Goal: Task Accomplishment & Management: Use online tool/utility

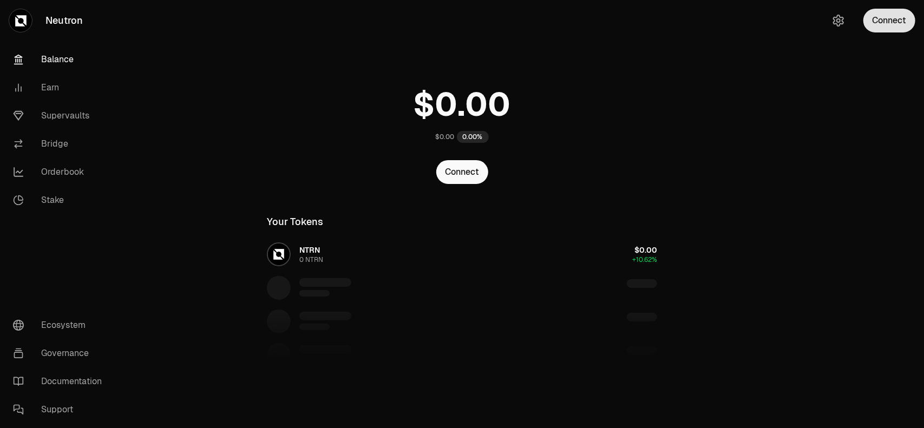
click at [873, 24] on button "Connect" at bounding box center [889, 21] width 52 height 24
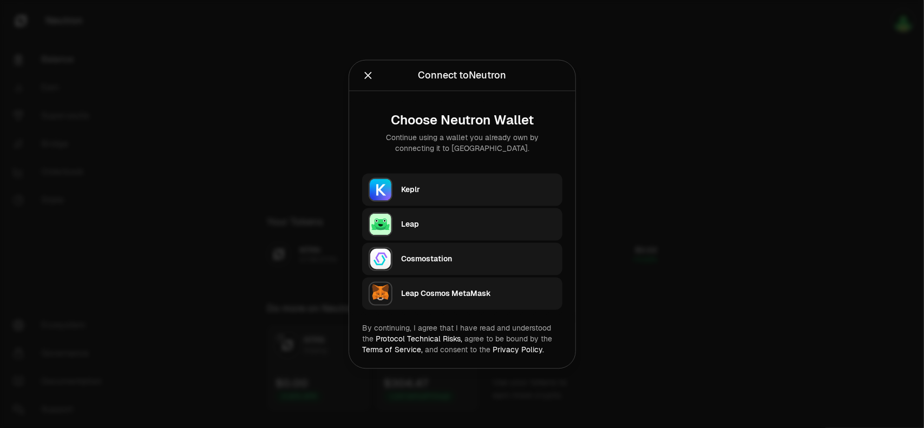
click at [434, 197] on div "Keplr" at bounding box center [481, 189] width 161 height 25
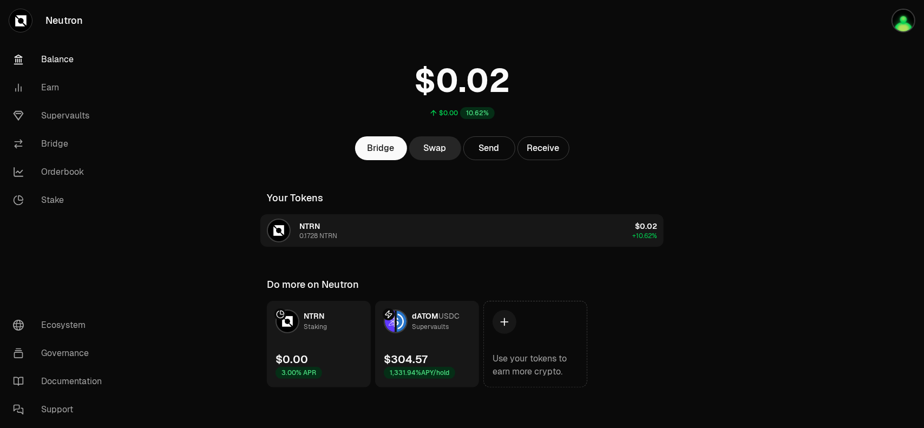
scroll to position [26, 0]
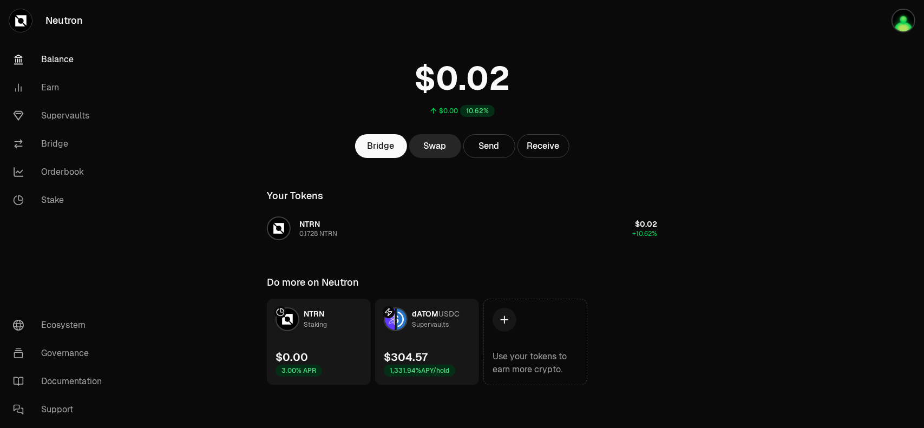
click at [436, 340] on link "dATOM USDC Supervaults $304.57 1,331.94% APY/hold" at bounding box center [427, 342] width 104 height 87
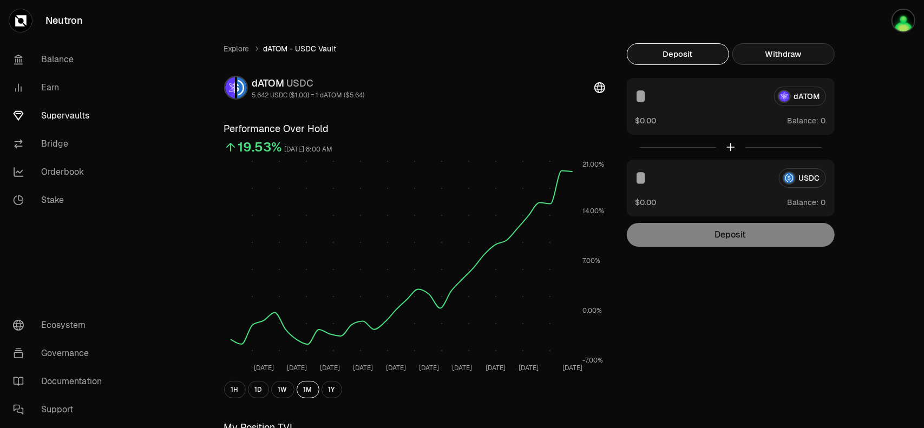
click at [777, 59] on button "Withdraw" at bounding box center [783, 54] width 102 height 22
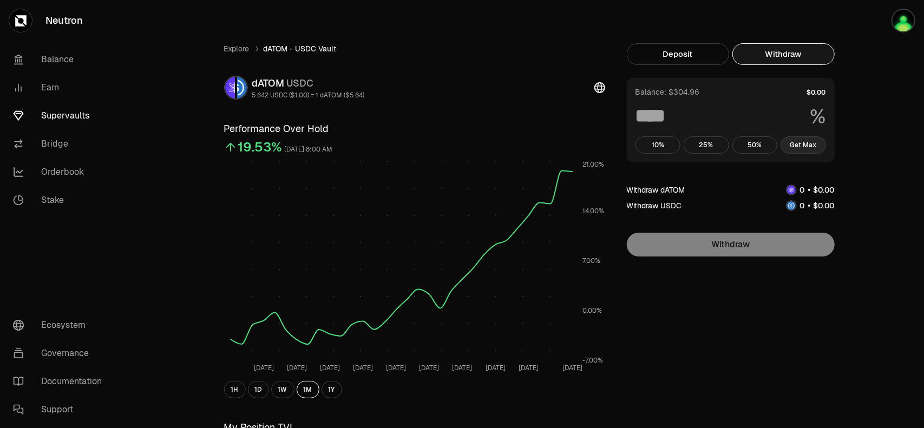
click at [800, 148] on button "Get Max" at bounding box center [802, 144] width 45 height 17
type input "***"
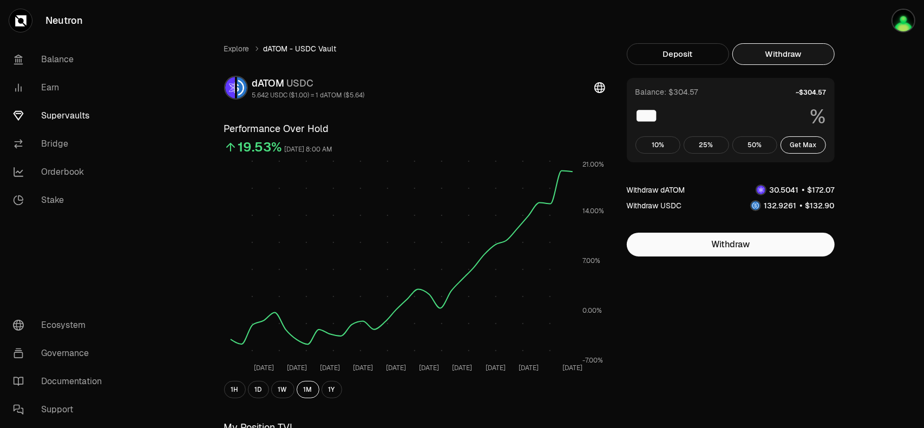
click at [76, 120] on link "Supervaults" at bounding box center [60, 116] width 113 height 28
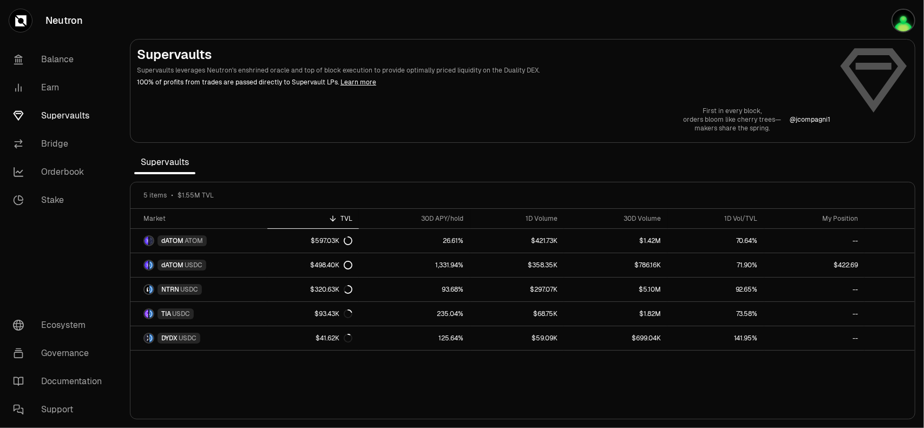
click at [675, 167] on section "Supervaults Supervaults leverages Neutron's enshrined oracle and top of block e…" at bounding box center [522, 214] width 802 height 428
click at [47, 60] on link "Balance" at bounding box center [60, 59] width 113 height 28
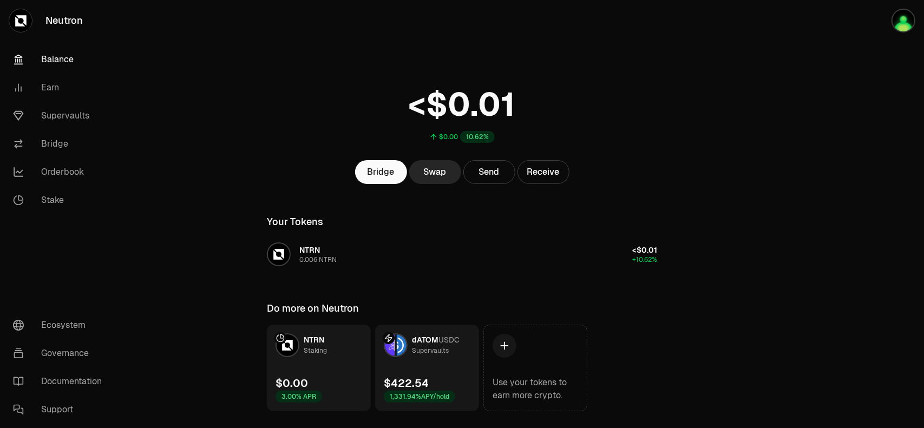
click at [748, 188] on main "$0.00 10.62% Bridge Swap Send Receive Your Tokens NTRN 0.006 NTRN <$0.01 +10.62…" at bounding box center [522, 227] width 802 height 454
click at [67, 117] on link "Supervaults" at bounding box center [60, 116] width 113 height 28
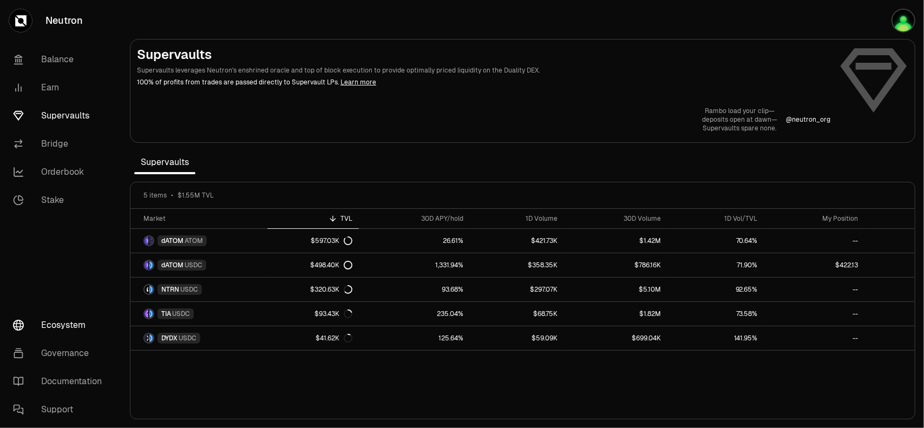
click at [65, 329] on link "Ecosystem" at bounding box center [60, 325] width 113 height 28
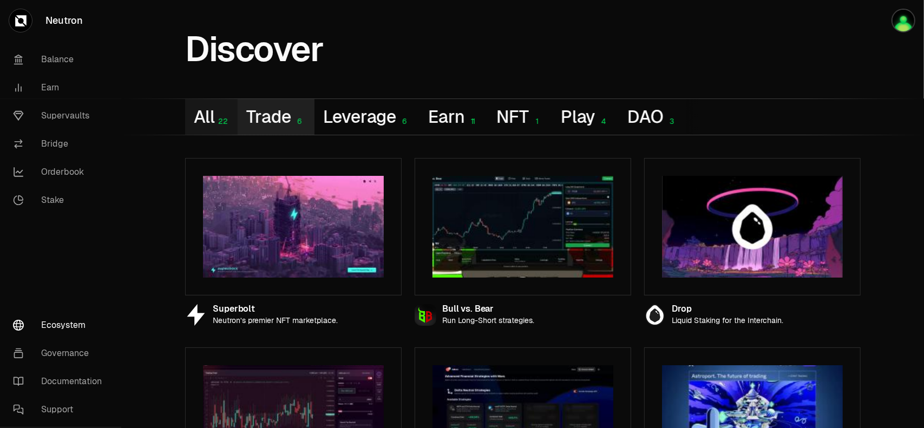
click at [276, 121] on button "Trade 6" at bounding box center [276, 117] width 76 height 36
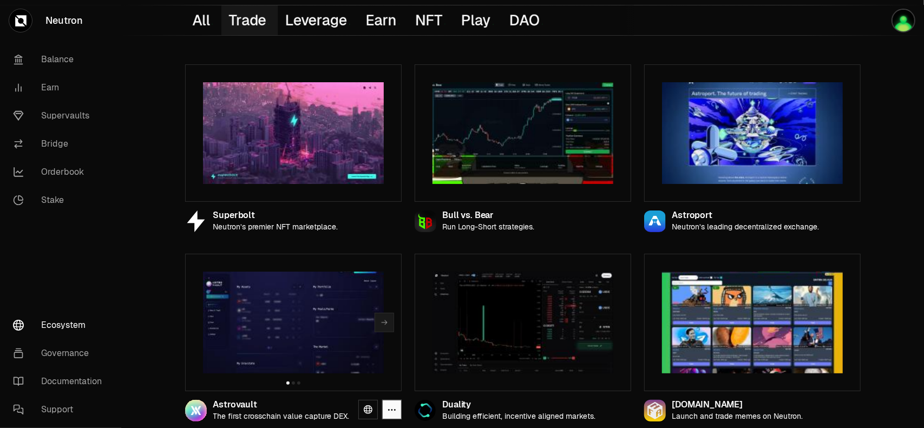
scroll to position [95, 0]
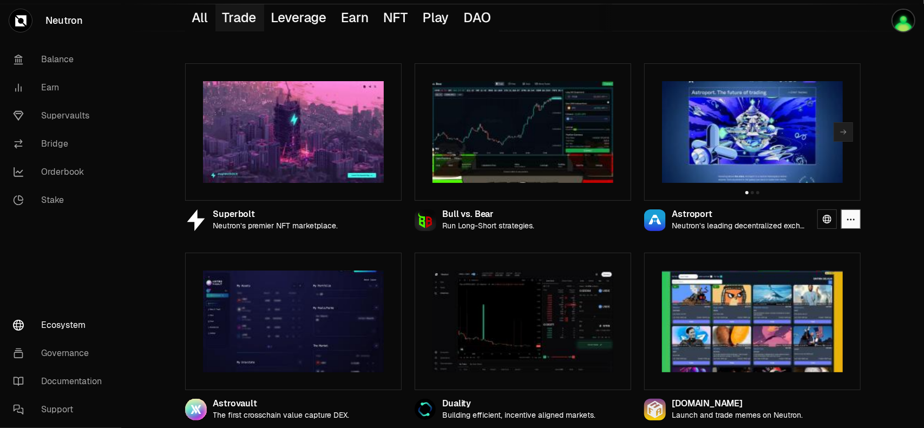
click at [846, 130] on icon "button" at bounding box center [843, 132] width 9 height 9
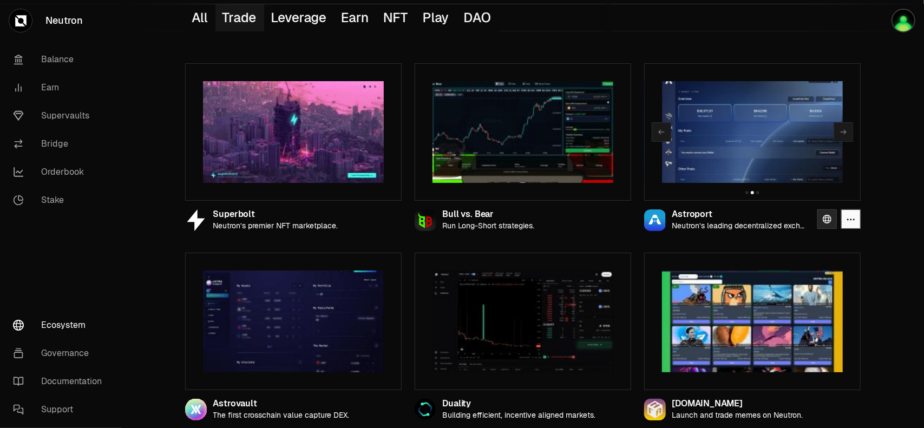
click at [826, 221] on icon at bounding box center [826, 219] width 9 height 9
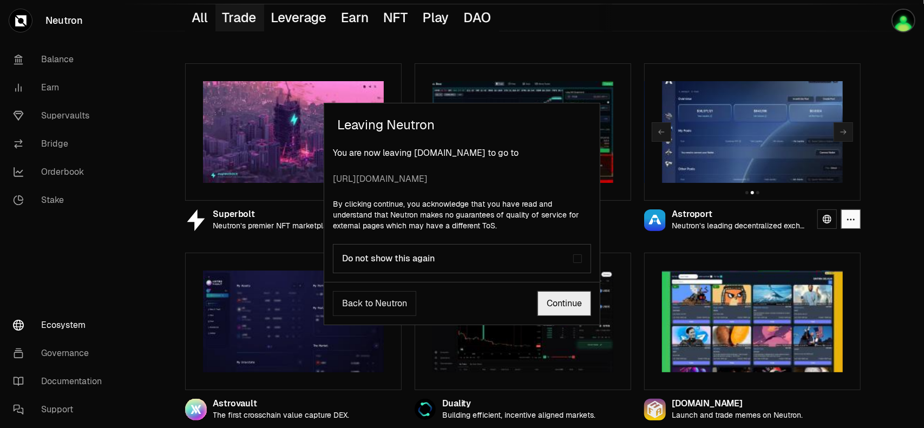
click at [558, 314] on link "Continue" at bounding box center [564, 303] width 54 height 25
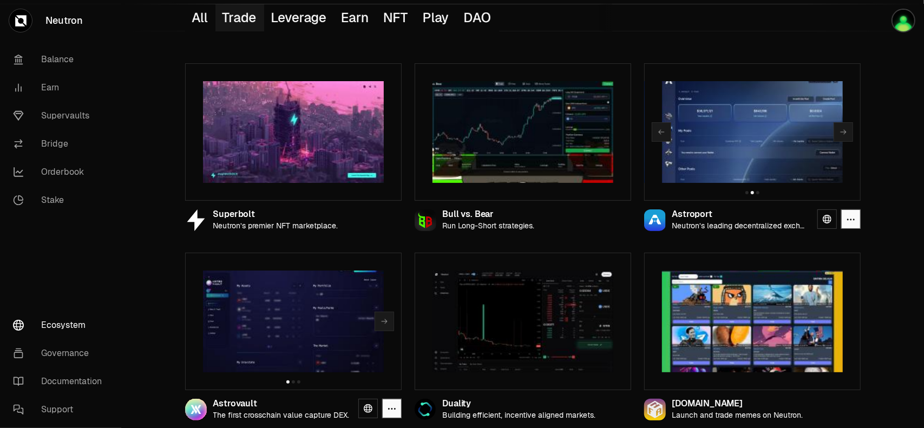
click at [295, 314] on img at bounding box center [293, 322] width 181 height 102
click at [366, 407] on icon at bounding box center [368, 408] width 9 height 9
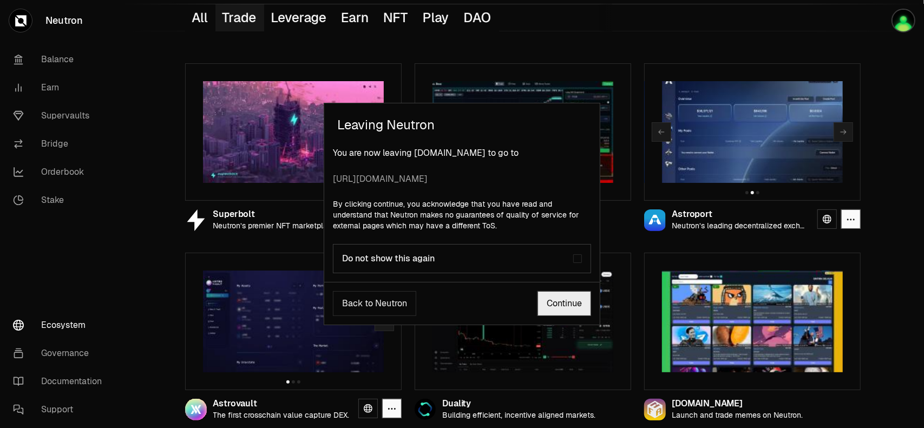
click at [551, 302] on link "Continue" at bounding box center [564, 303] width 54 height 25
